Goal: Find contact information: Find contact information

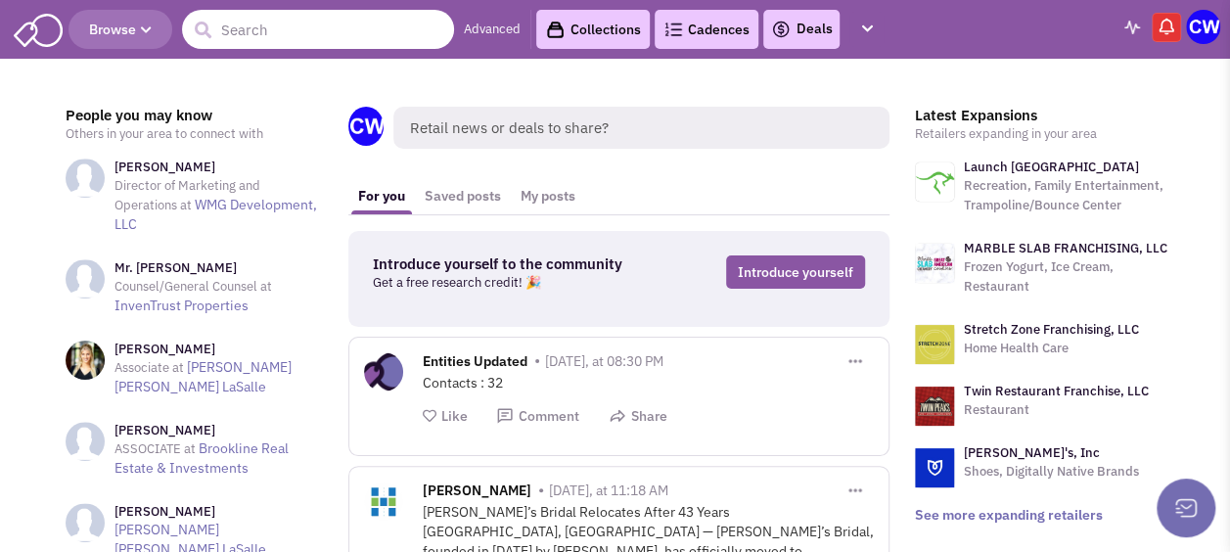
click at [312, 37] on input "text" at bounding box center [318, 29] width 272 height 39
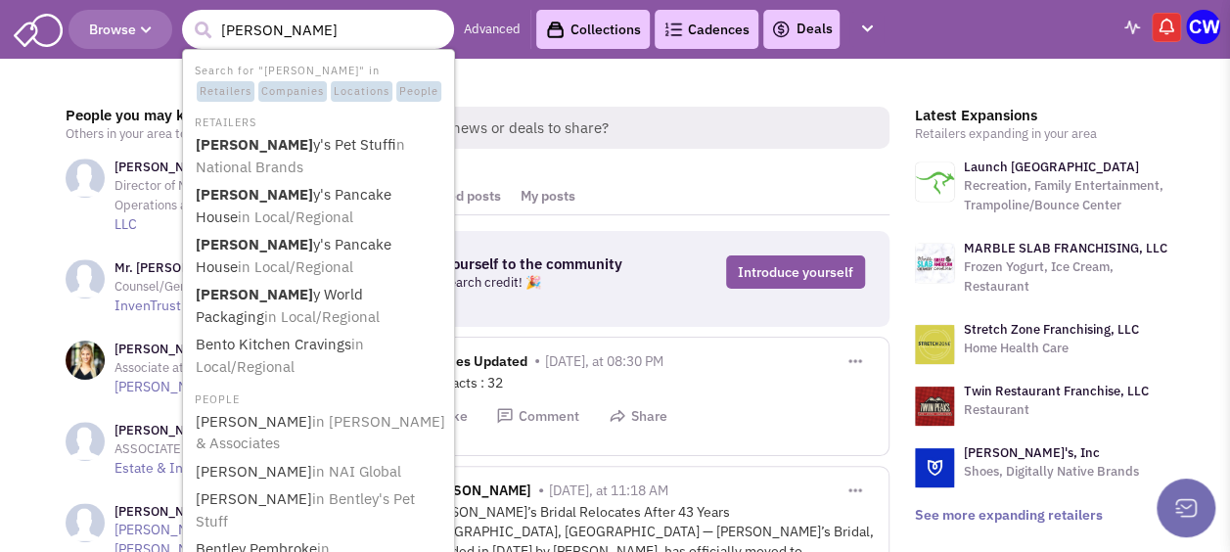
type input "bentley"
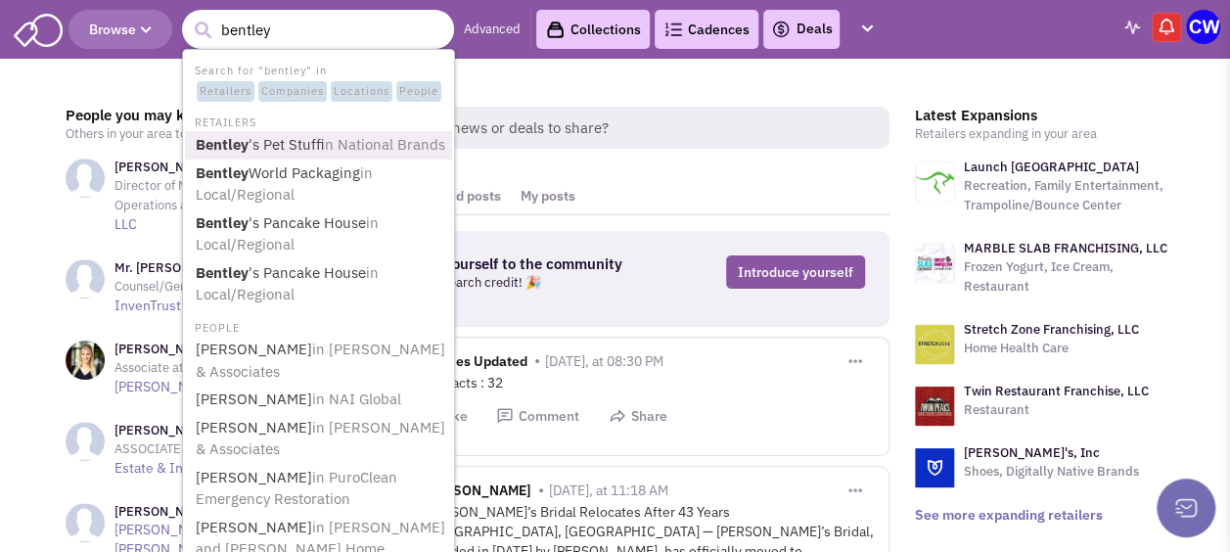
click at [354, 149] on span "in National Brands" at bounding box center [385, 144] width 120 height 19
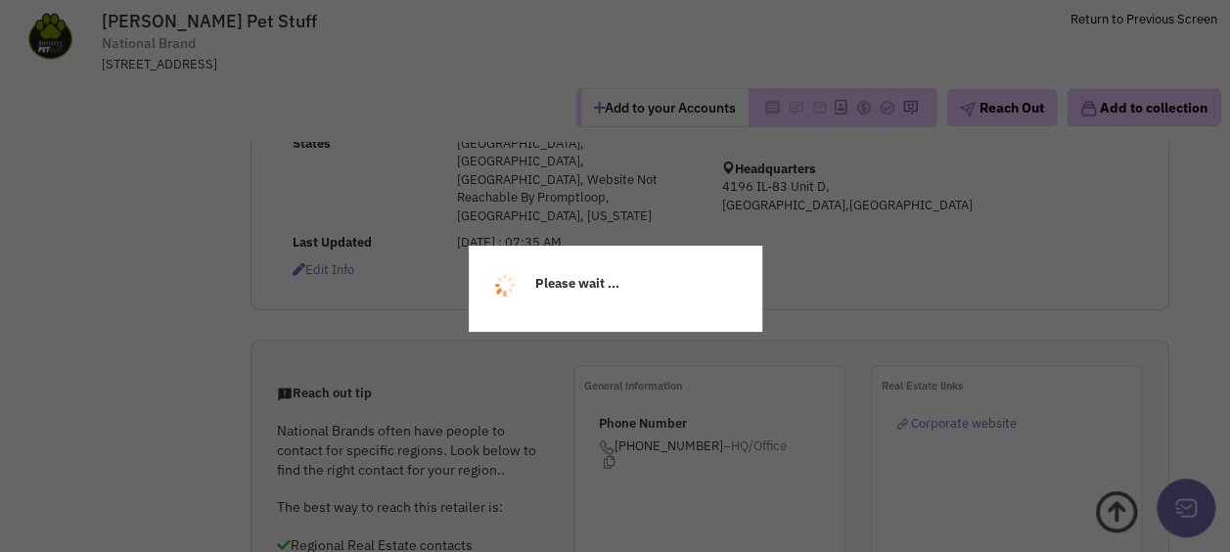
select select
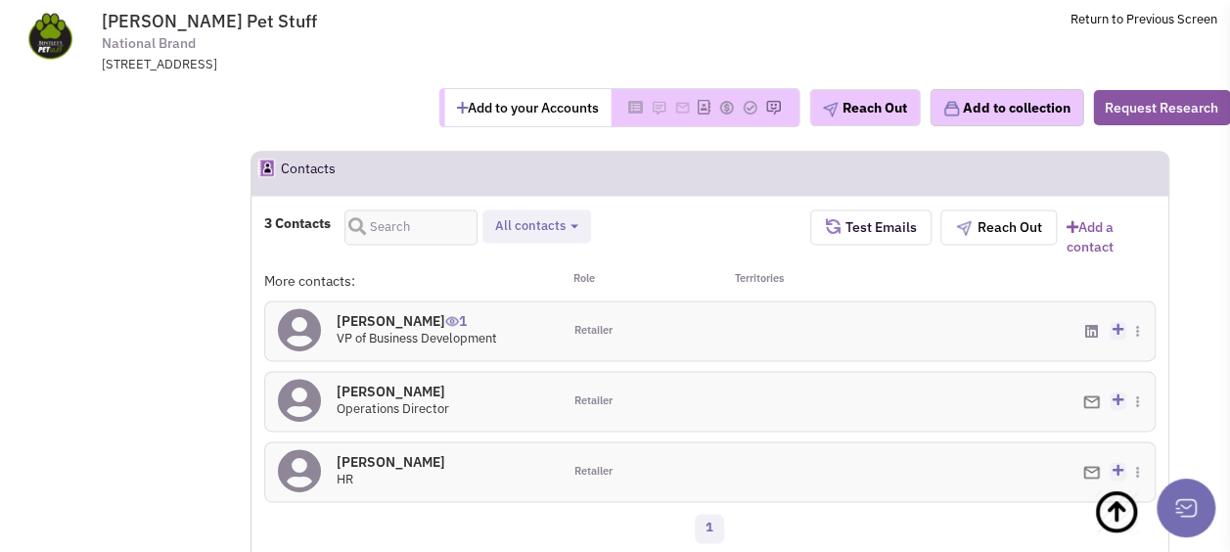
scroll to position [1076, 0]
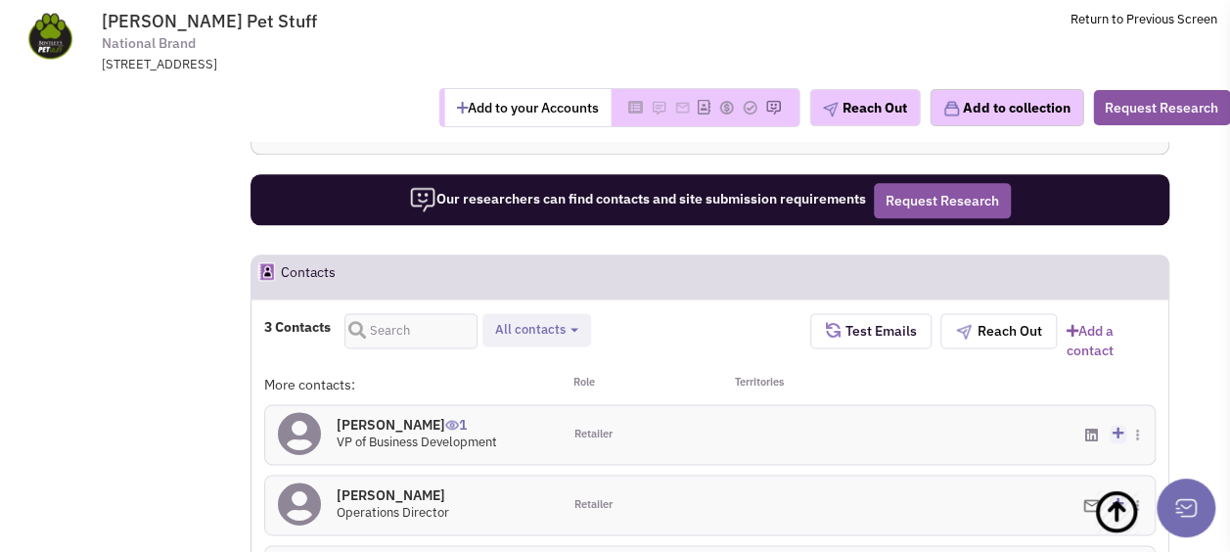
drag, startPoint x: 412, startPoint y: 328, endPoint x: 454, endPoint y: 327, distance: 42.1
click at [412, 416] on h4 "Giovanni Senafe 1" at bounding box center [417, 425] width 160 height 18
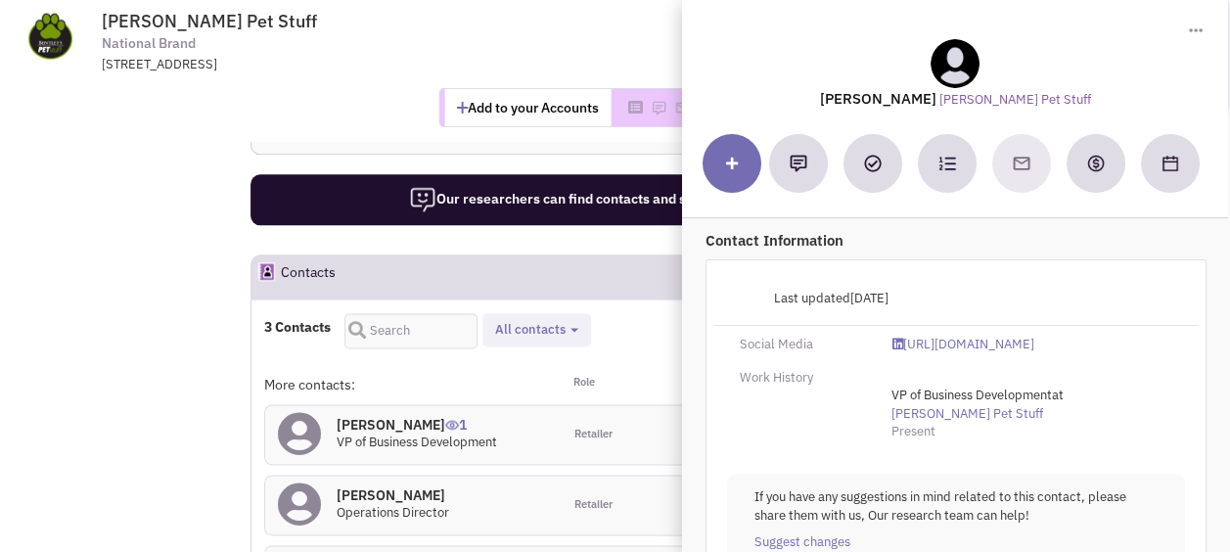
click at [640, 313] on div "3 Contacts Retailer contacts All contacts Select all Retailer contacts" at bounding box center [537, 336] width 547 height 47
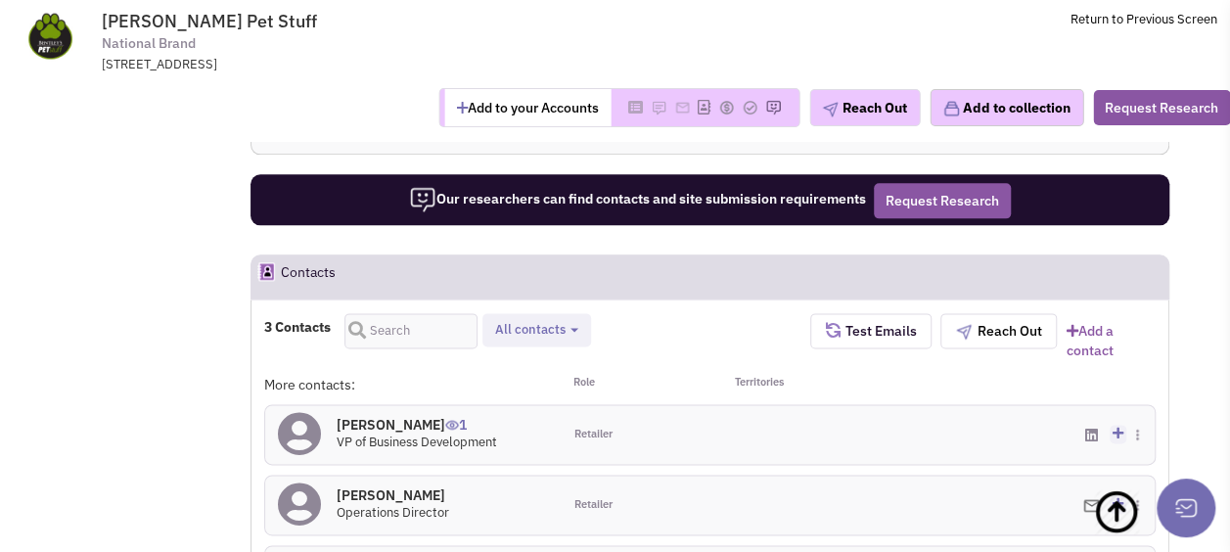
click at [379, 416] on h4 "Giovanni Senafe 1" at bounding box center [417, 425] width 160 height 18
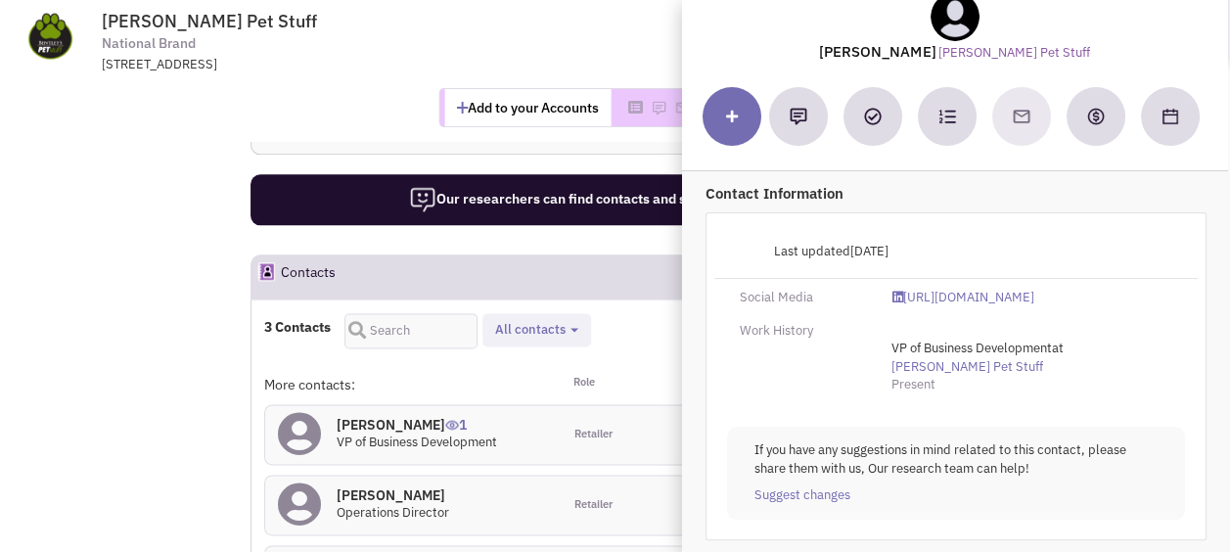
scroll to position [0, 0]
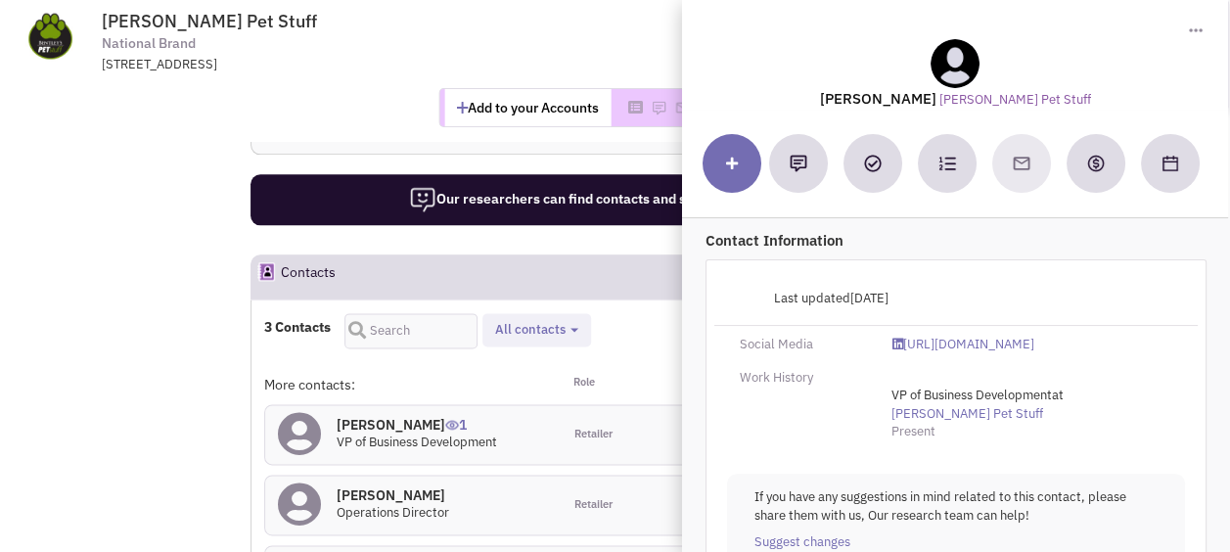
click at [1202, 31] on span "Toggle Dropdown" at bounding box center [1197, 30] width 17 height 20
click at [1129, 305] on div "Last updated 5/16/2018" at bounding box center [955, 303] width 483 height 46
click at [636, 313] on div "3 Contacts Retailer contacts All contacts Select all Retailer contacts" at bounding box center [537, 336] width 547 height 47
